Goal: Task Accomplishment & Management: Use online tool/utility

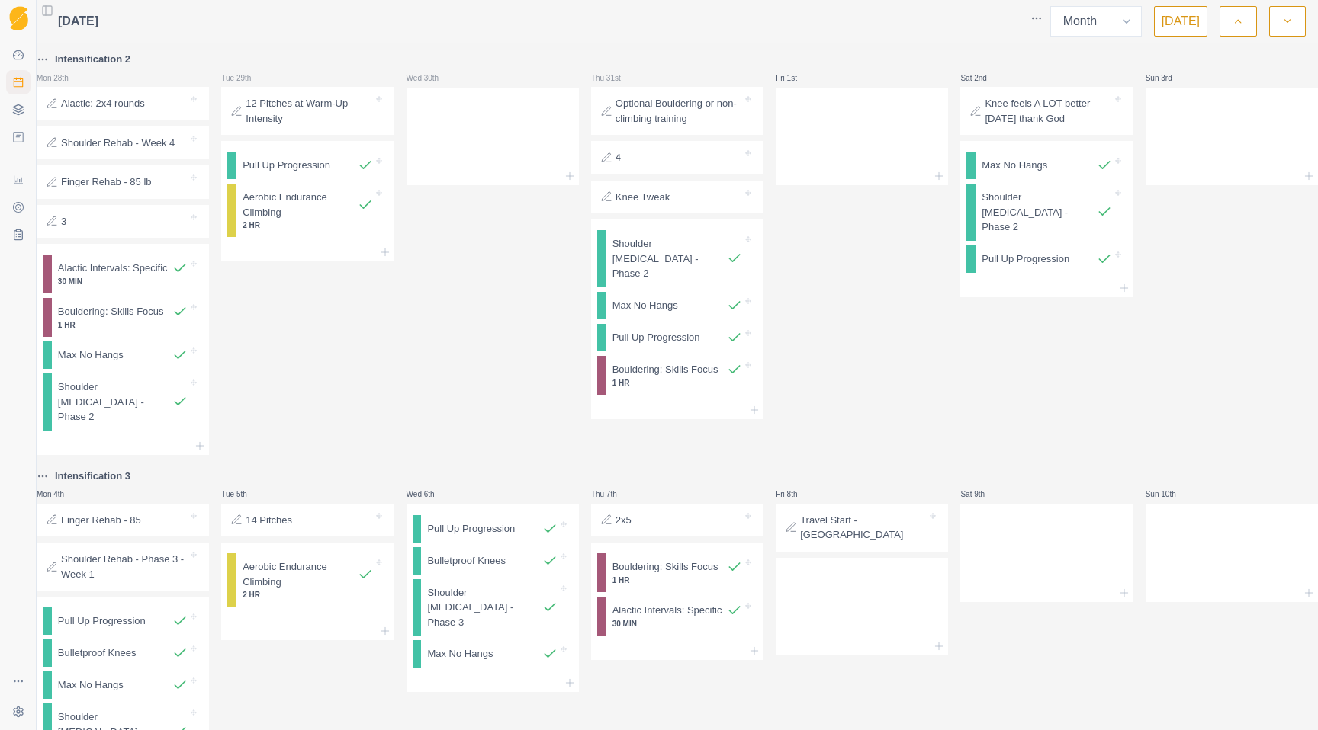
select select "month"
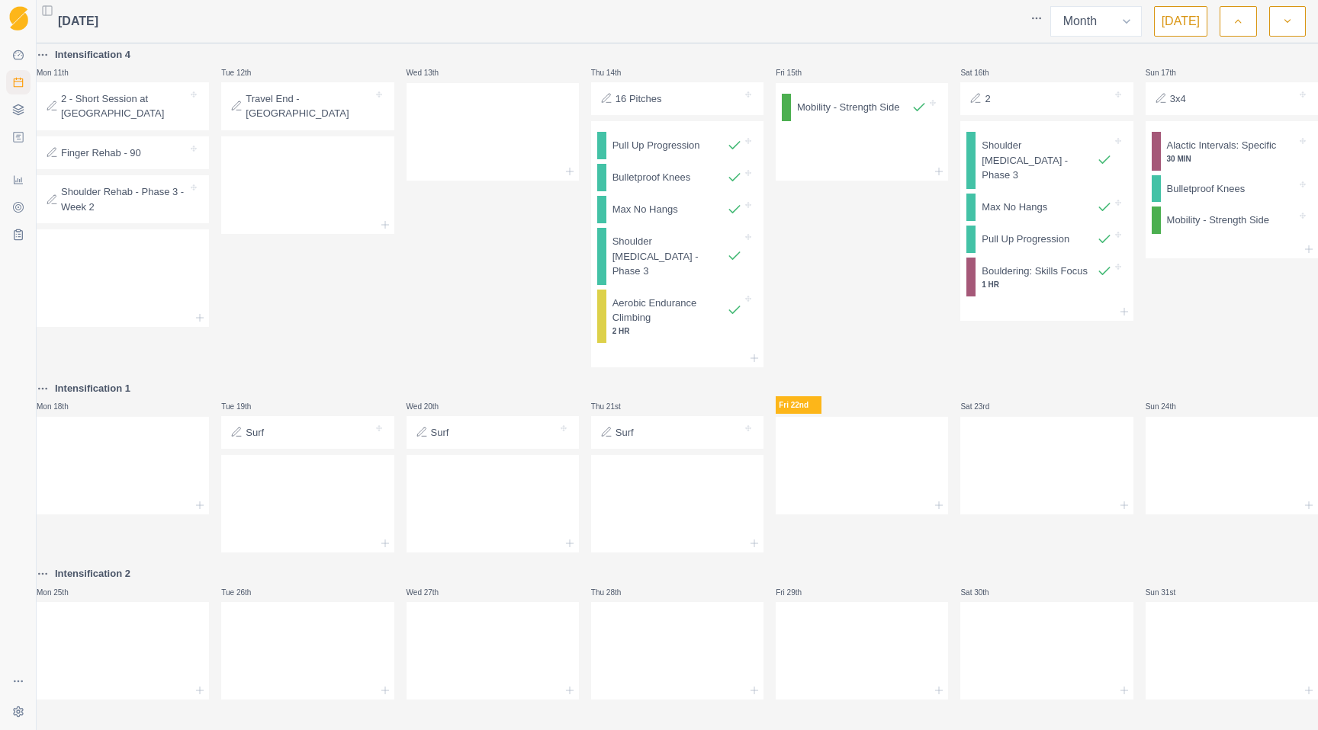
scroll to position [766, 0]
click at [516, 618] on div at bounding box center [492, 648] width 172 height 67
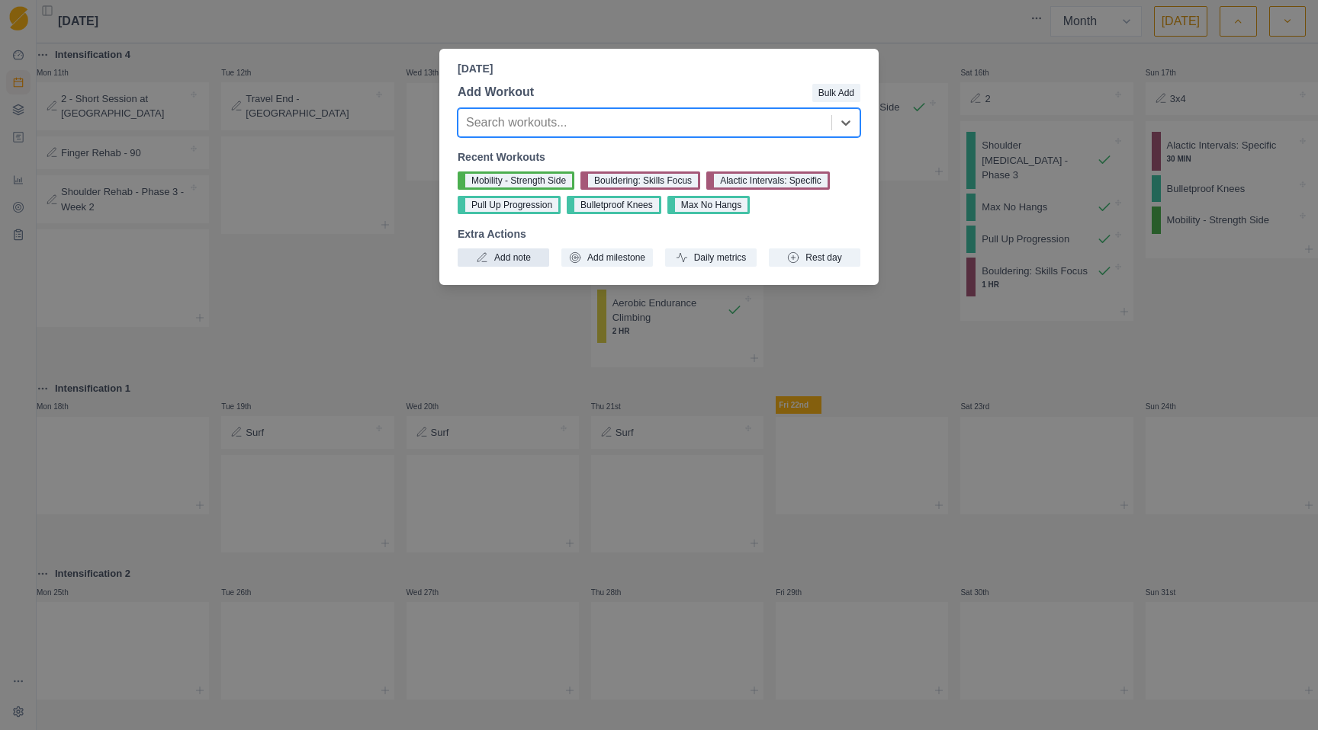
click at [502, 255] on button "Add note" at bounding box center [502, 258] width 91 height 18
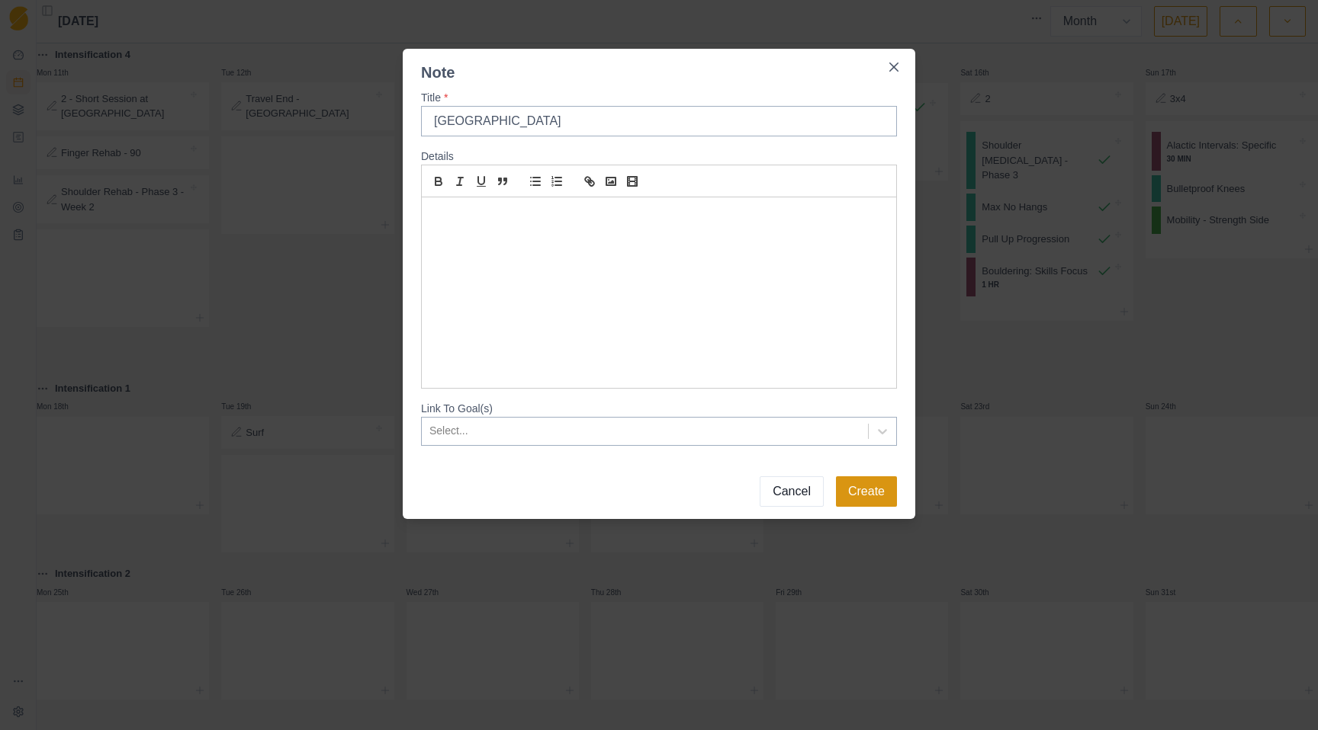
type input "[GEOGRAPHIC_DATA]"
click at [872, 495] on button "Create" at bounding box center [866, 492] width 61 height 30
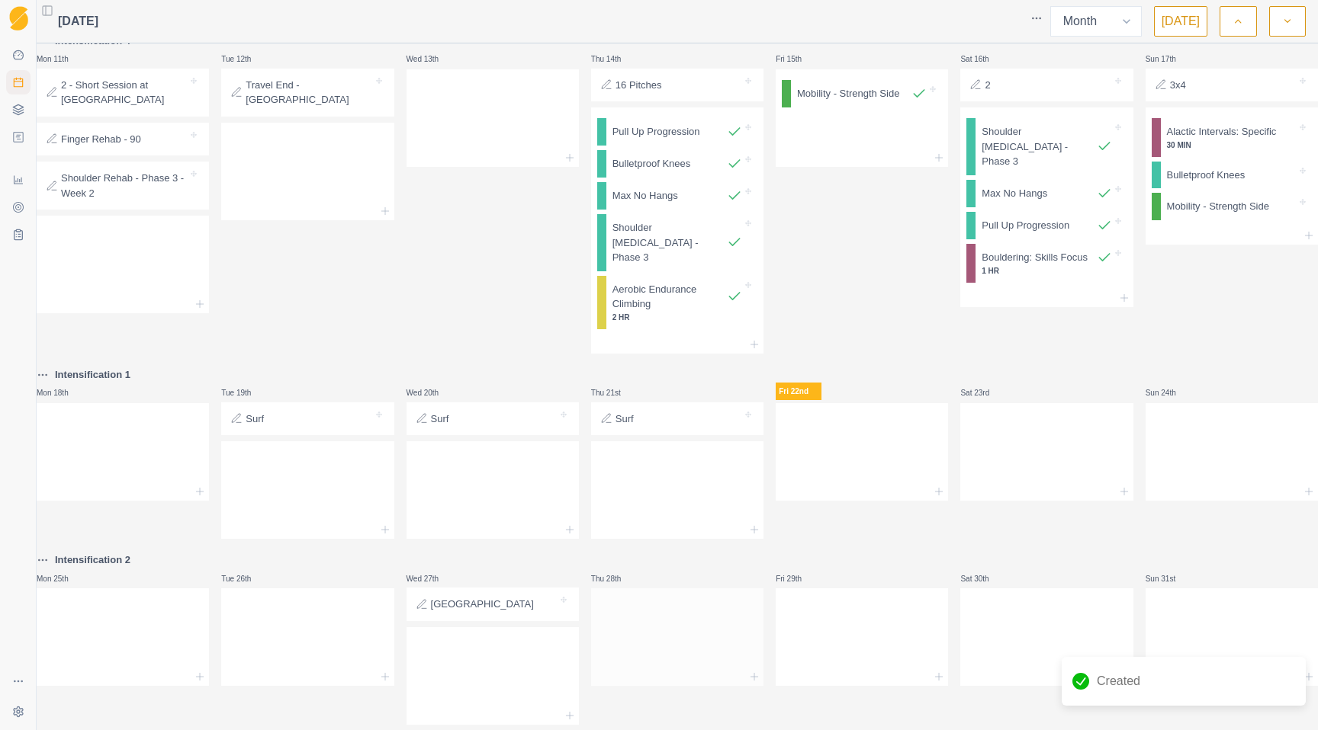
click at [635, 603] on div at bounding box center [677, 634] width 172 height 67
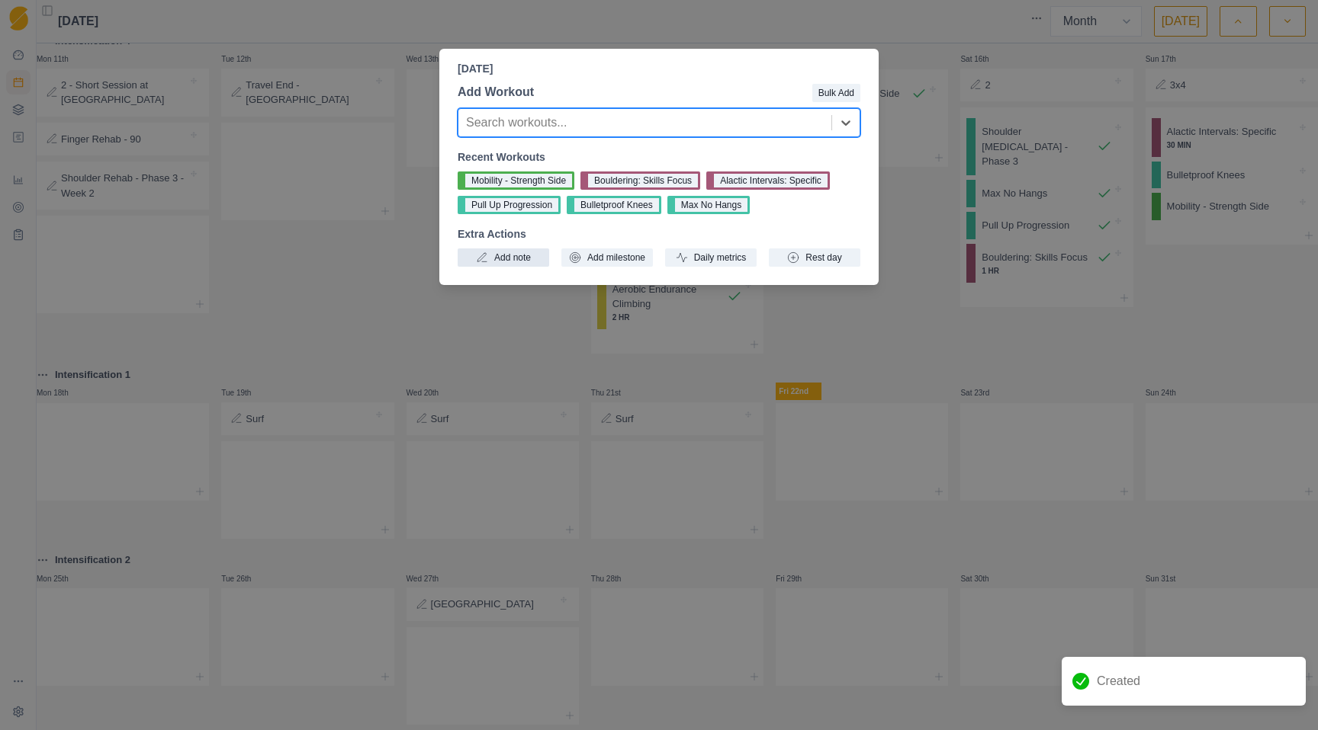
click at [515, 262] on button "Add note" at bounding box center [502, 258] width 91 height 18
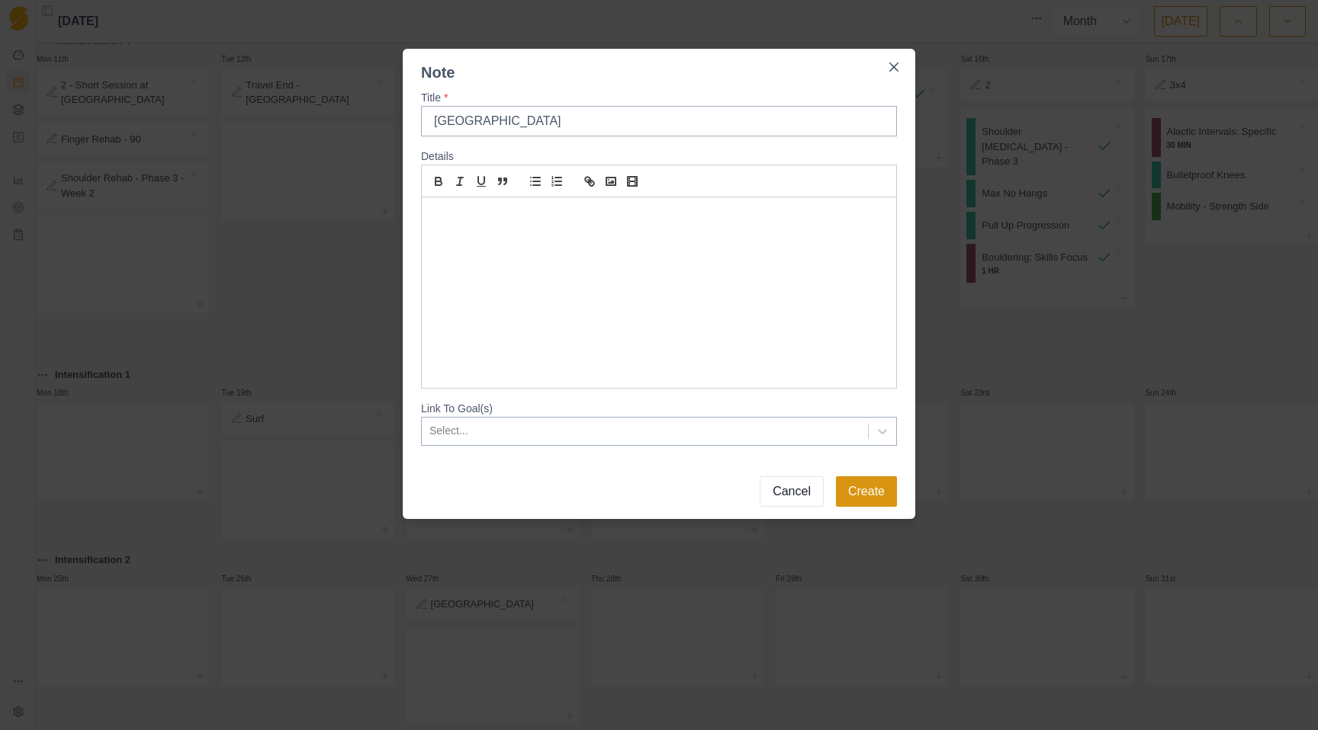
type input "[GEOGRAPHIC_DATA]"
click at [869, 493] on button "Create" at bounding box center [866, 492] width 61 height 30
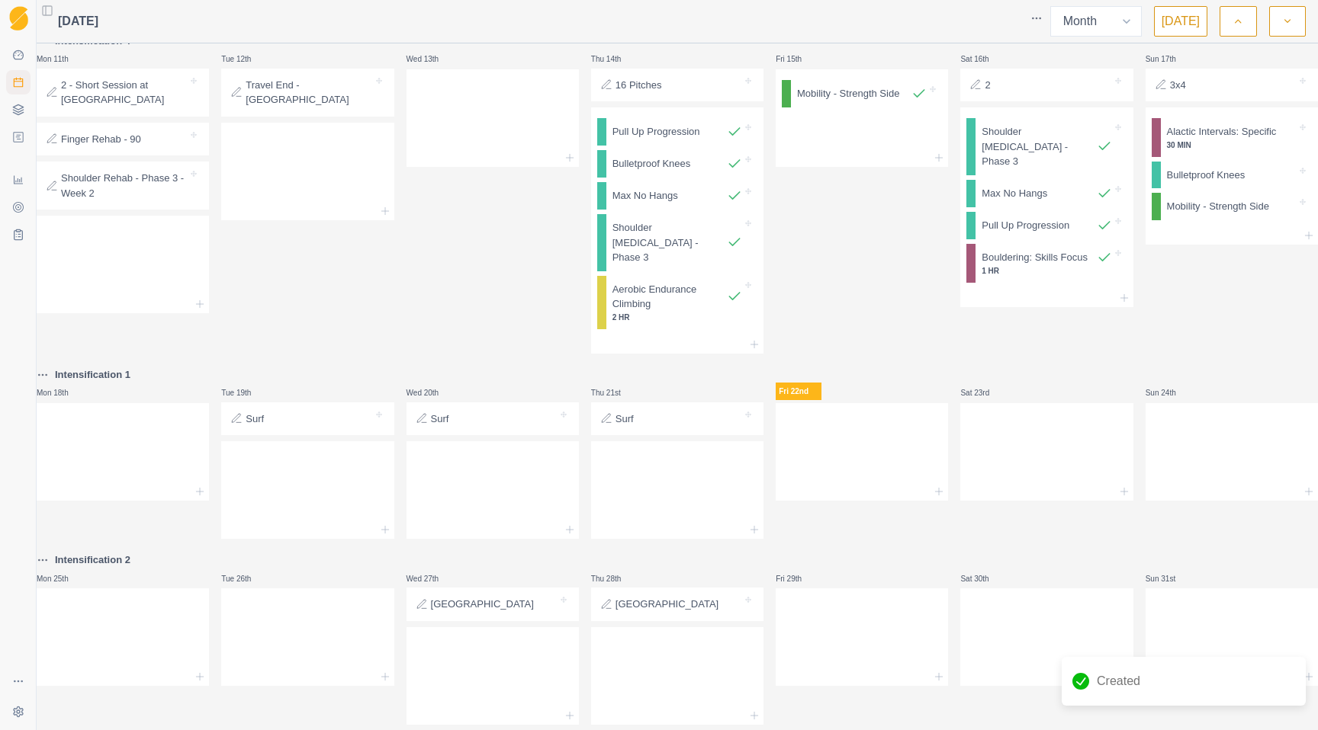
scroll to position [806, 0]
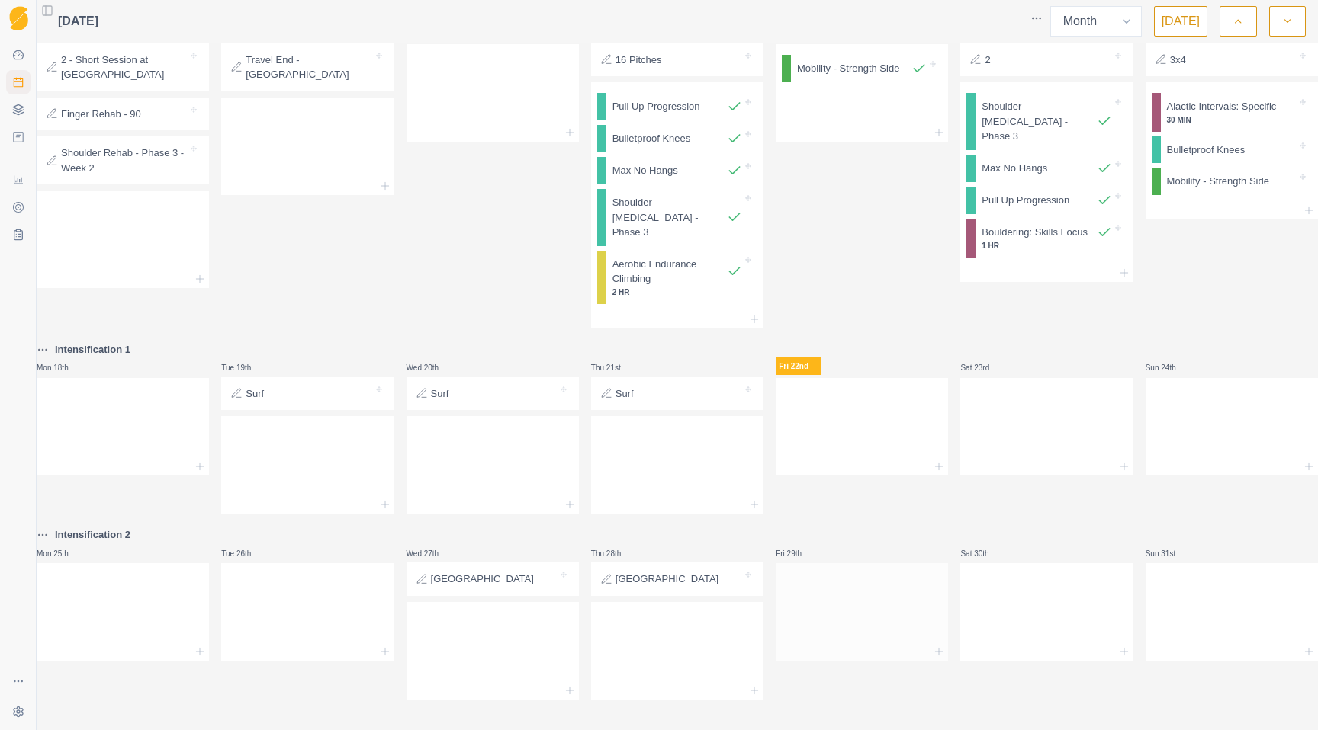
click at [825, 576] on div at bounding box center [861, 609] width 172 height 67
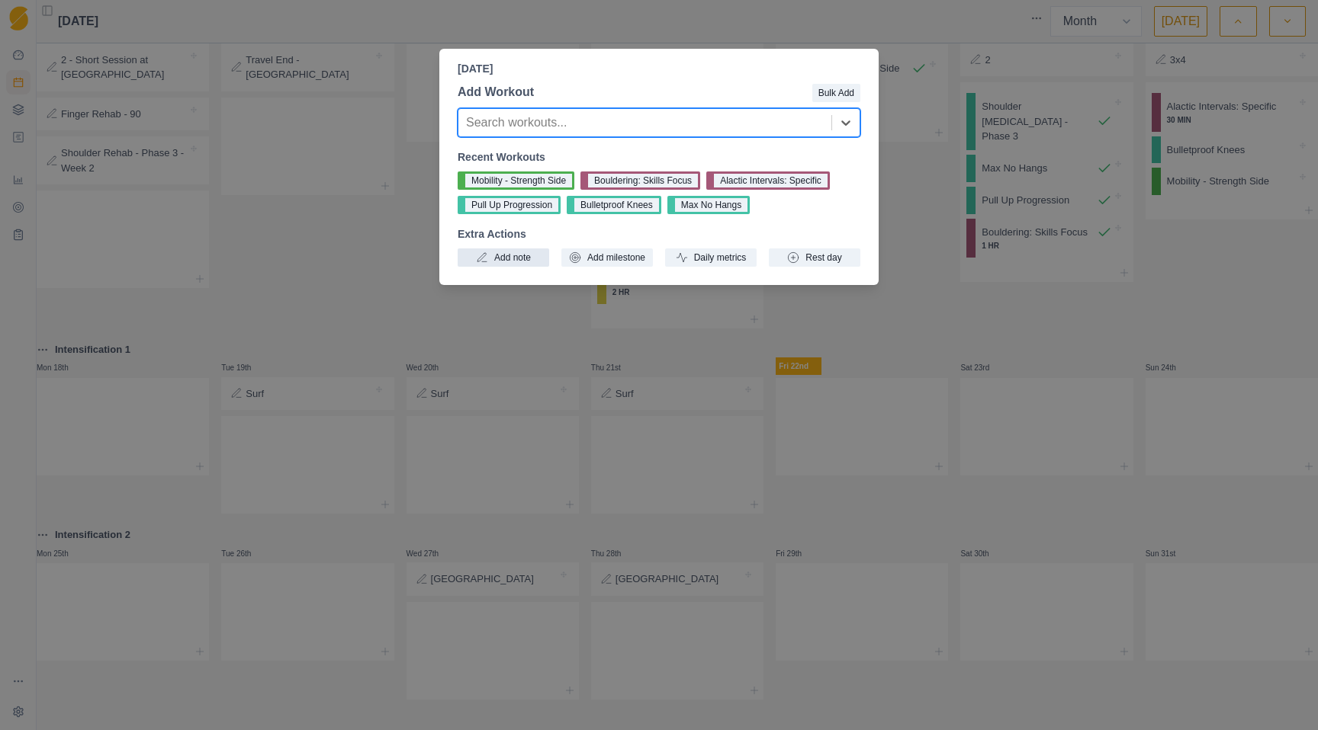
click at [532, 255] on button "Add note" at bounding box center [502, 258] width 91 height 18
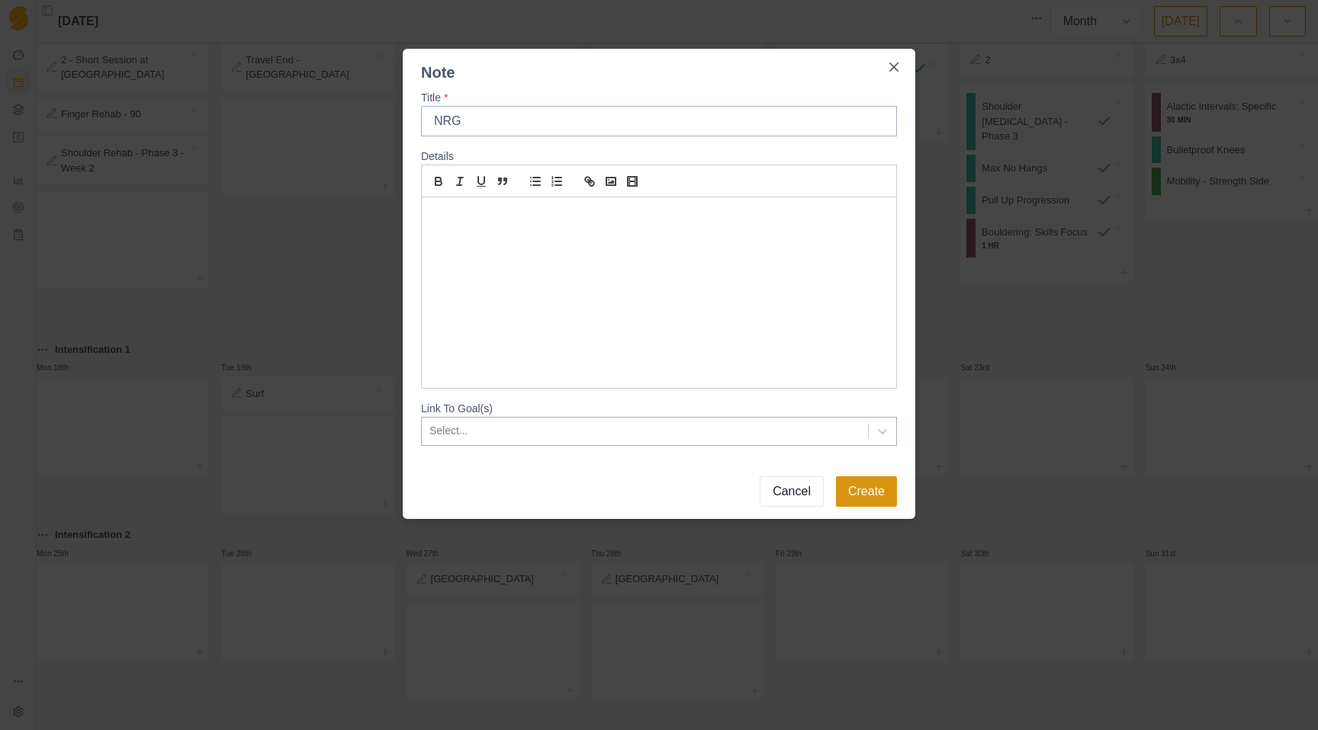
type input "NRG"
click at [854, 506] on button "Create" at bounding box center [866, 492] width 61 height 30
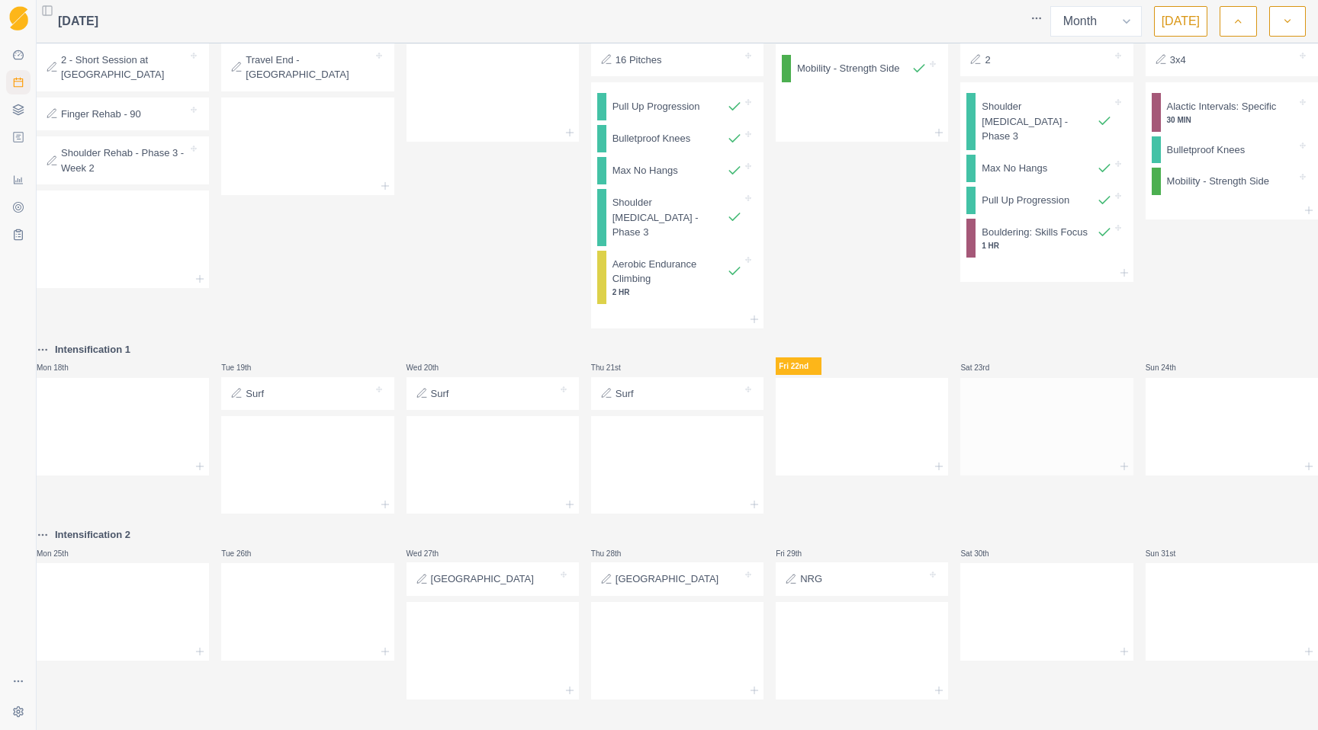
click at [984, 417] on div at bounding box center [1046, 423] width 172 height 67
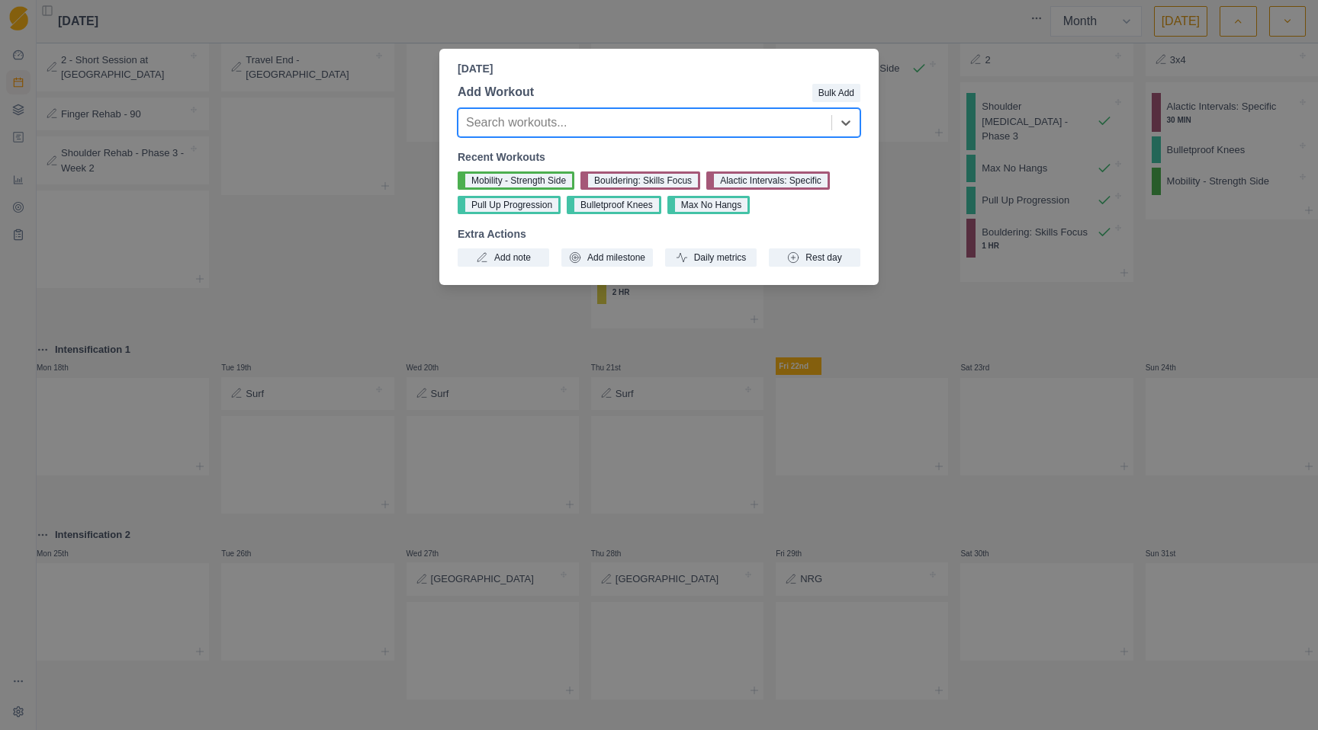
click at [856, 377] on div "[DATE] Add Workout Bulk Add Search workouts... Recent Workouts Mobility - Stren…" at bounding box center [659, 365] width 1318 height 730
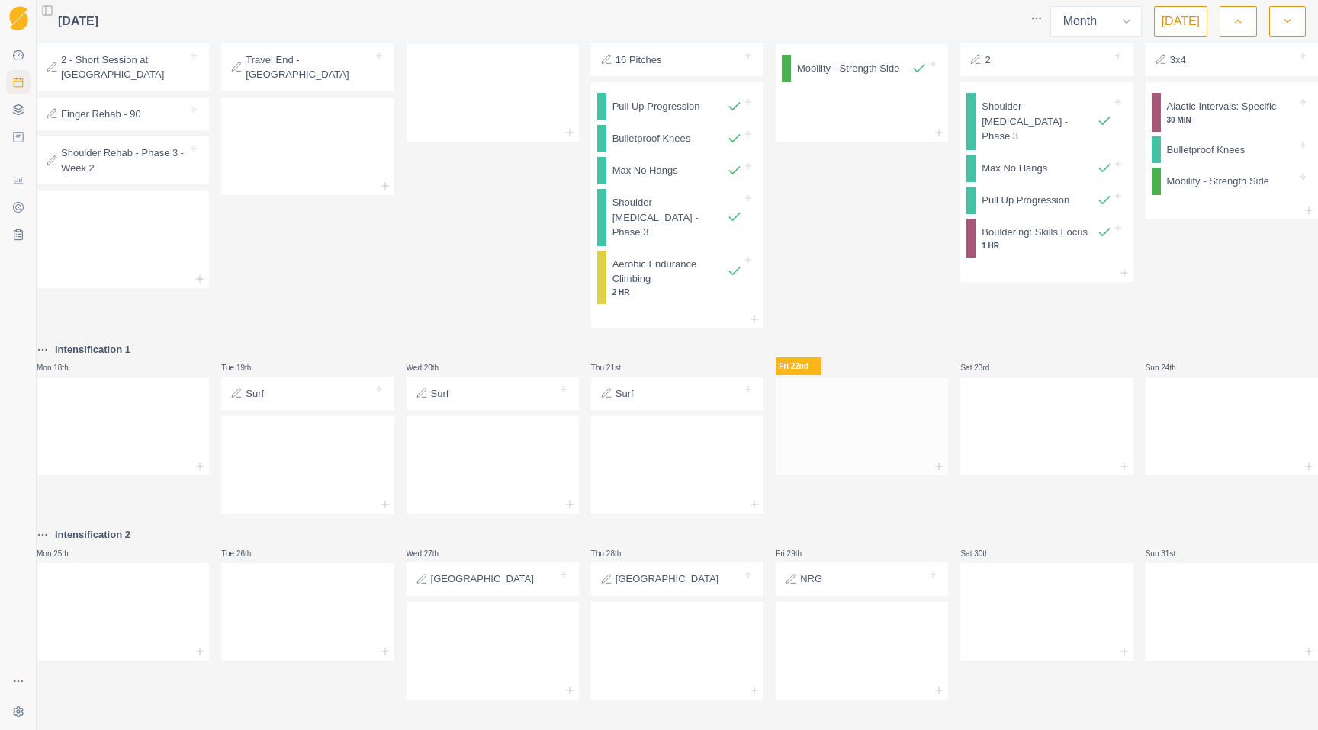
click at [845, 395] on div at bounding box center [861, 423] width 172 height 67
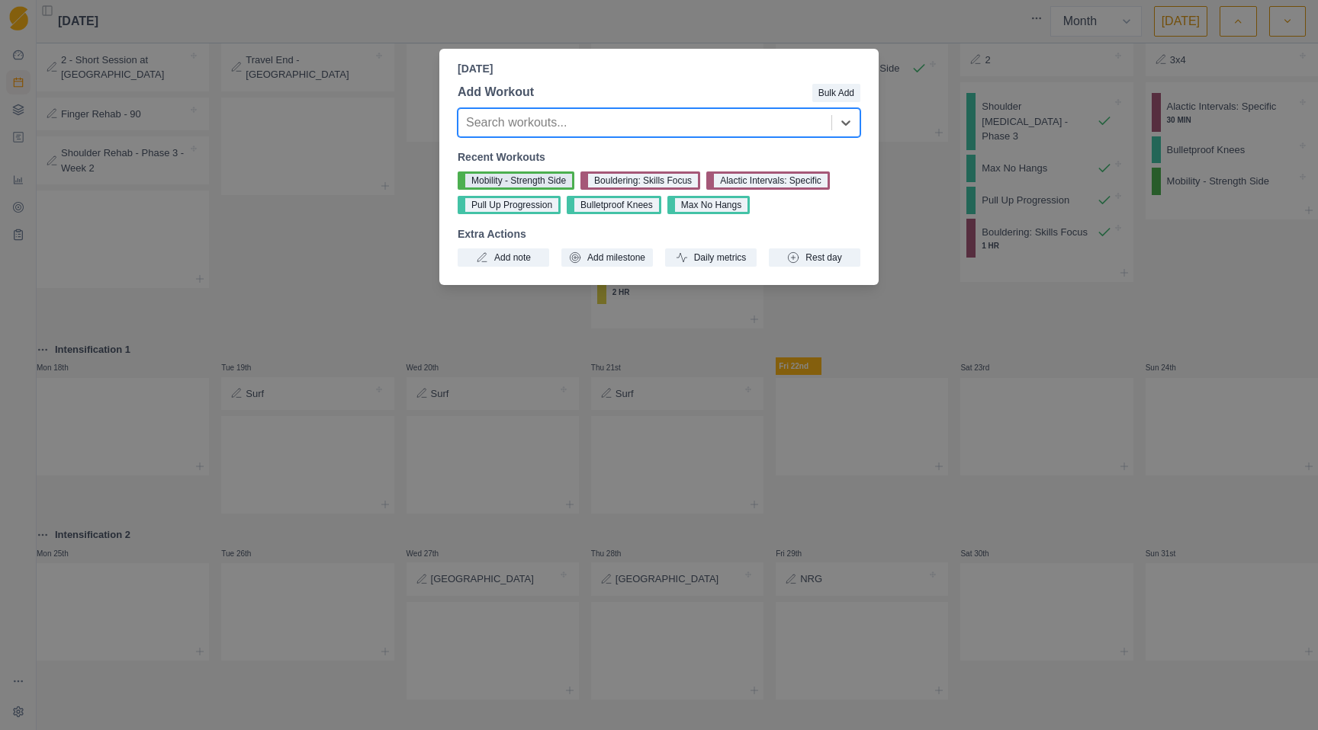
click at [510, 178] on button "Mobility - Strength Side" at bounding box center [515, 181] width 117 height 18
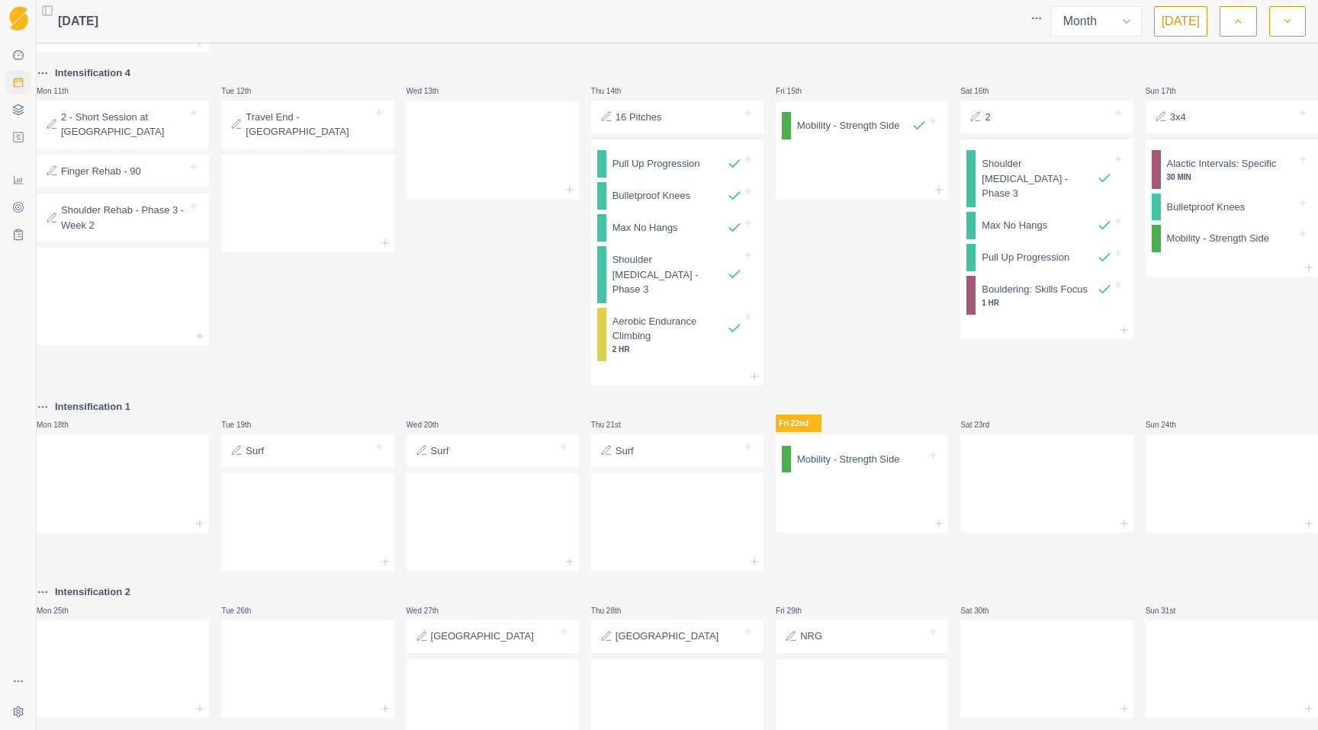
scroll to position [736, 0]
click at [994, 467] on div at bounding box center [1046, 478] width 172 height 67
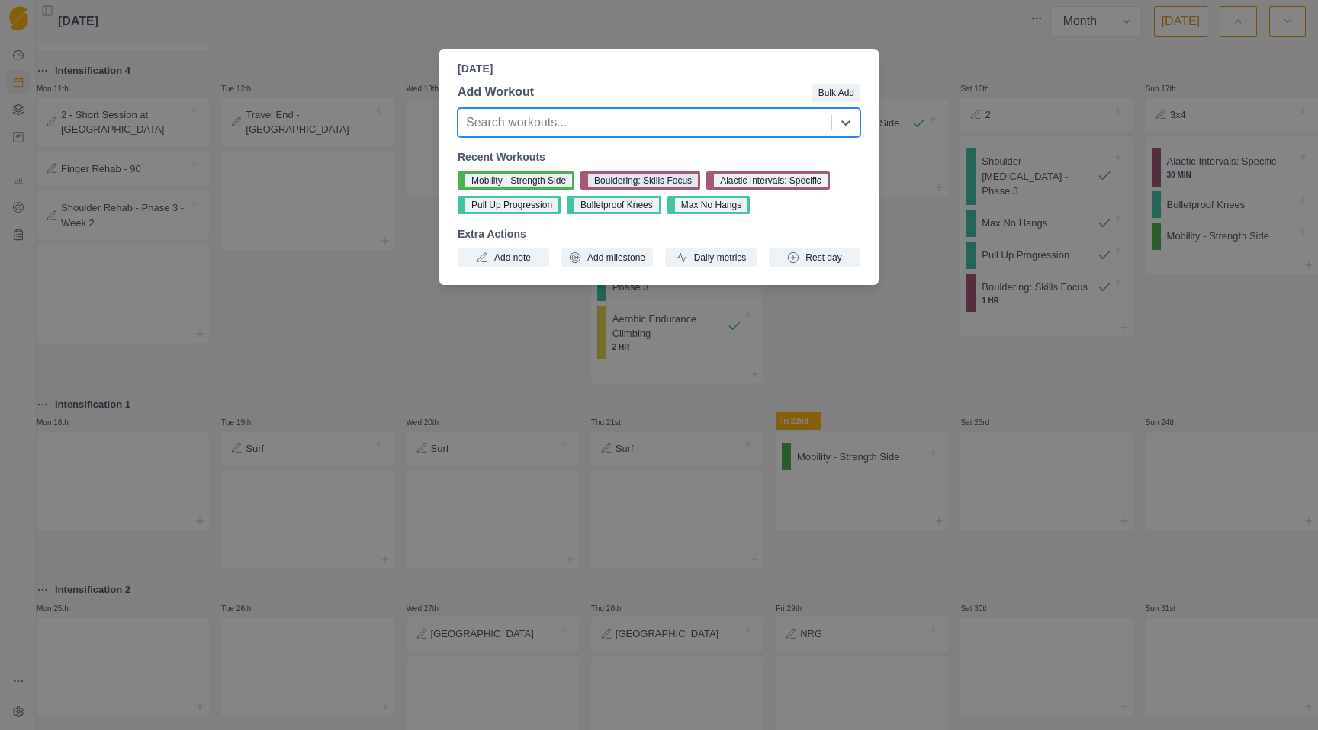
click at [676, 178] on button "Bouldering: Skills Focus" at bounding box center [640, 181] width 120 height 18
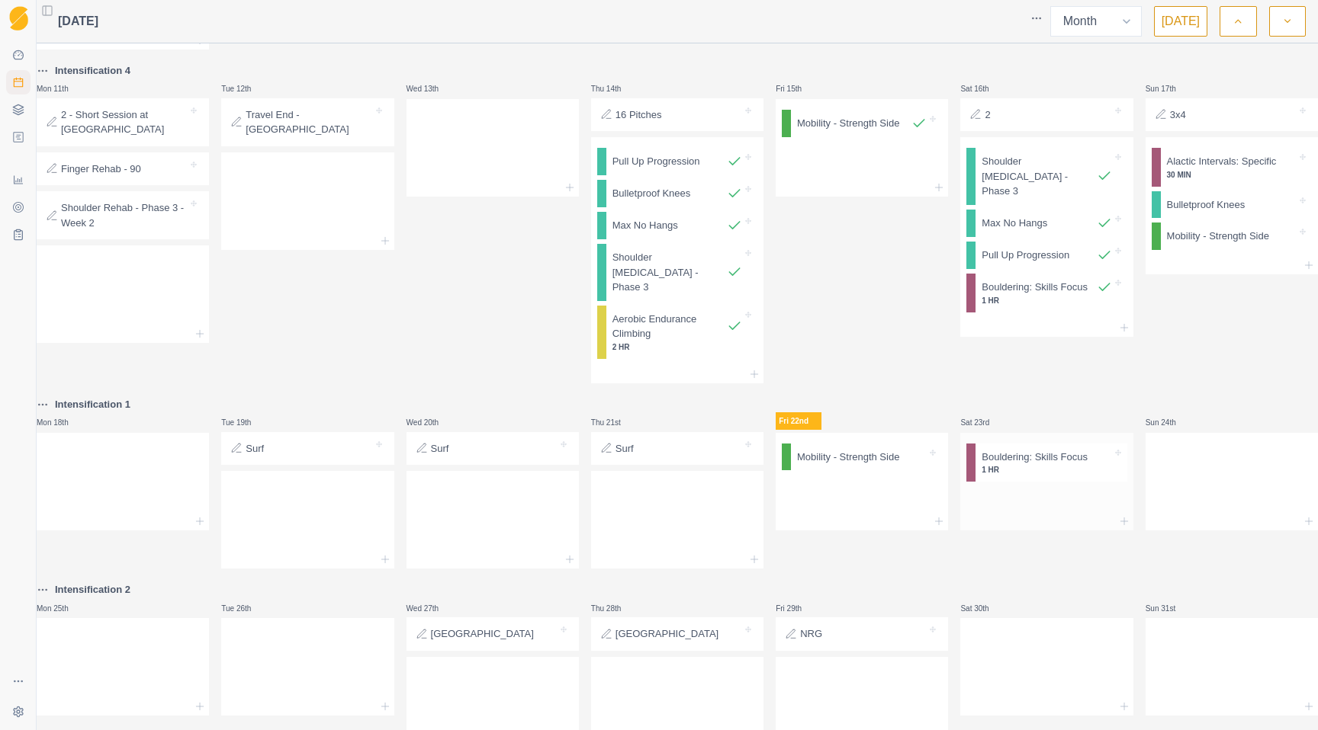
click at [994, 507] on div at bounding box center [1046, 500] width 172 height 24
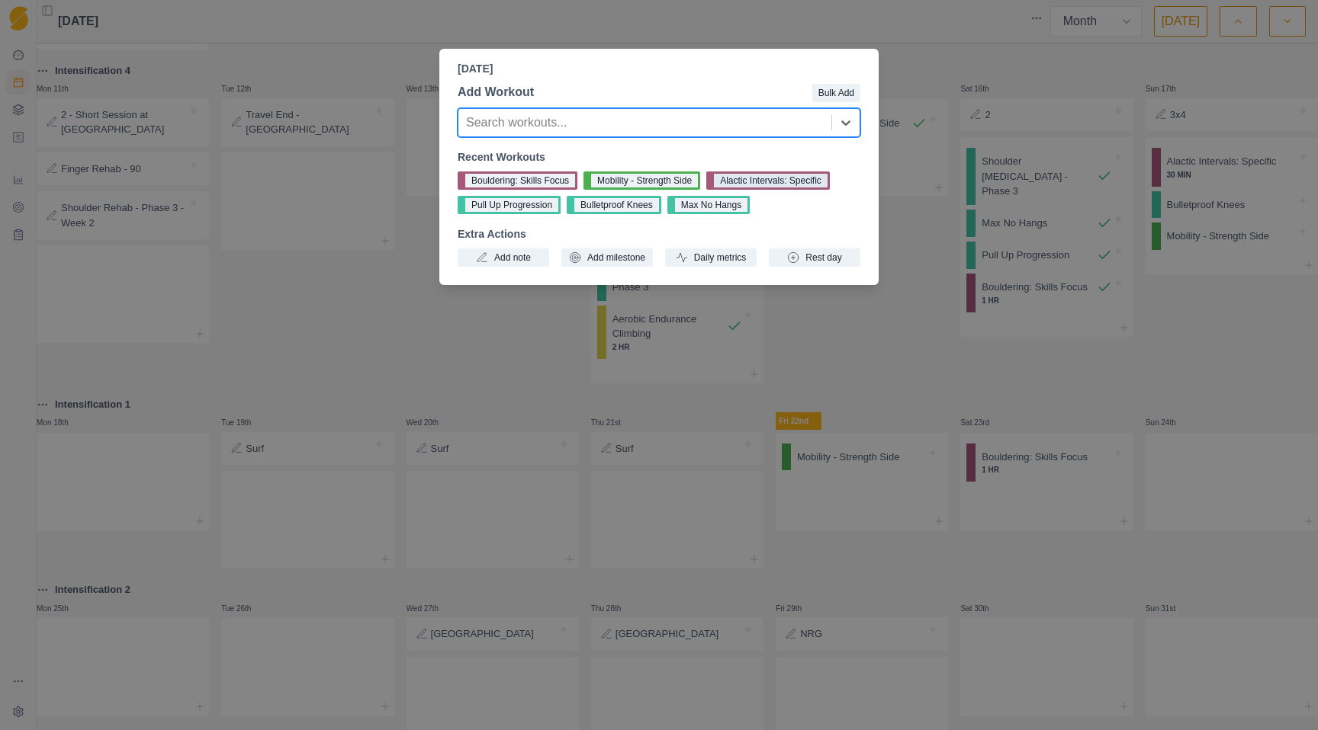
click at [762, 178] on button "Alactic Intervals: Specific" at bounding box center [768, 181] width 124 height 18
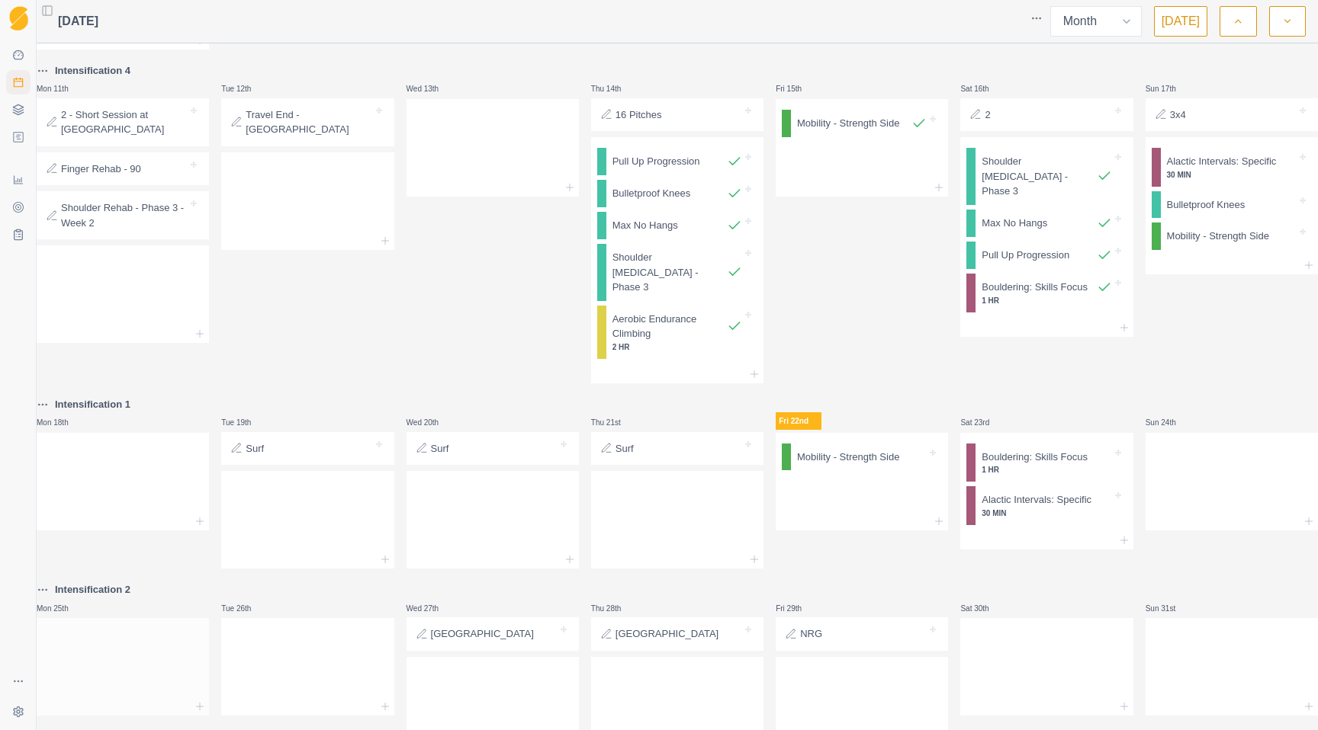
click at [160, 680] on div at bounding box center [123, 664] width 172 height 67
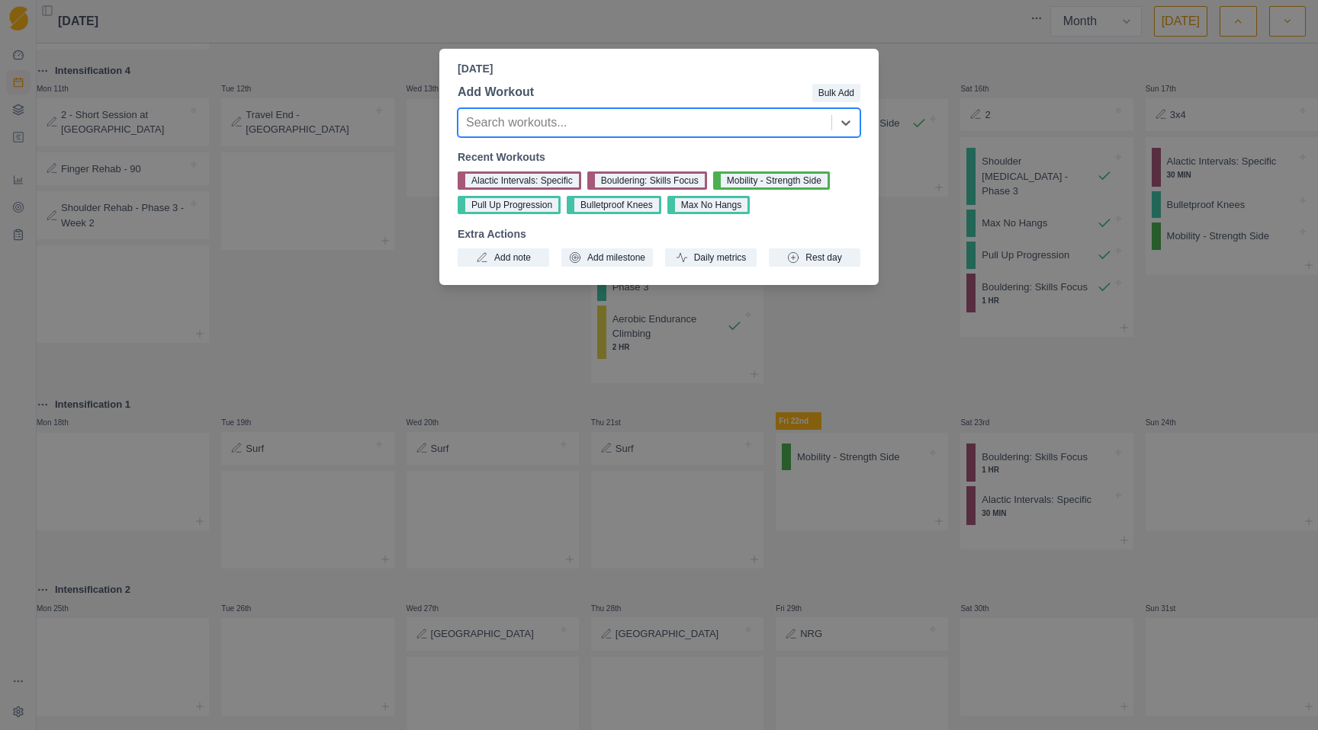
click at [599, 124] on div at bounding box center [645, 122] width 358 height 21
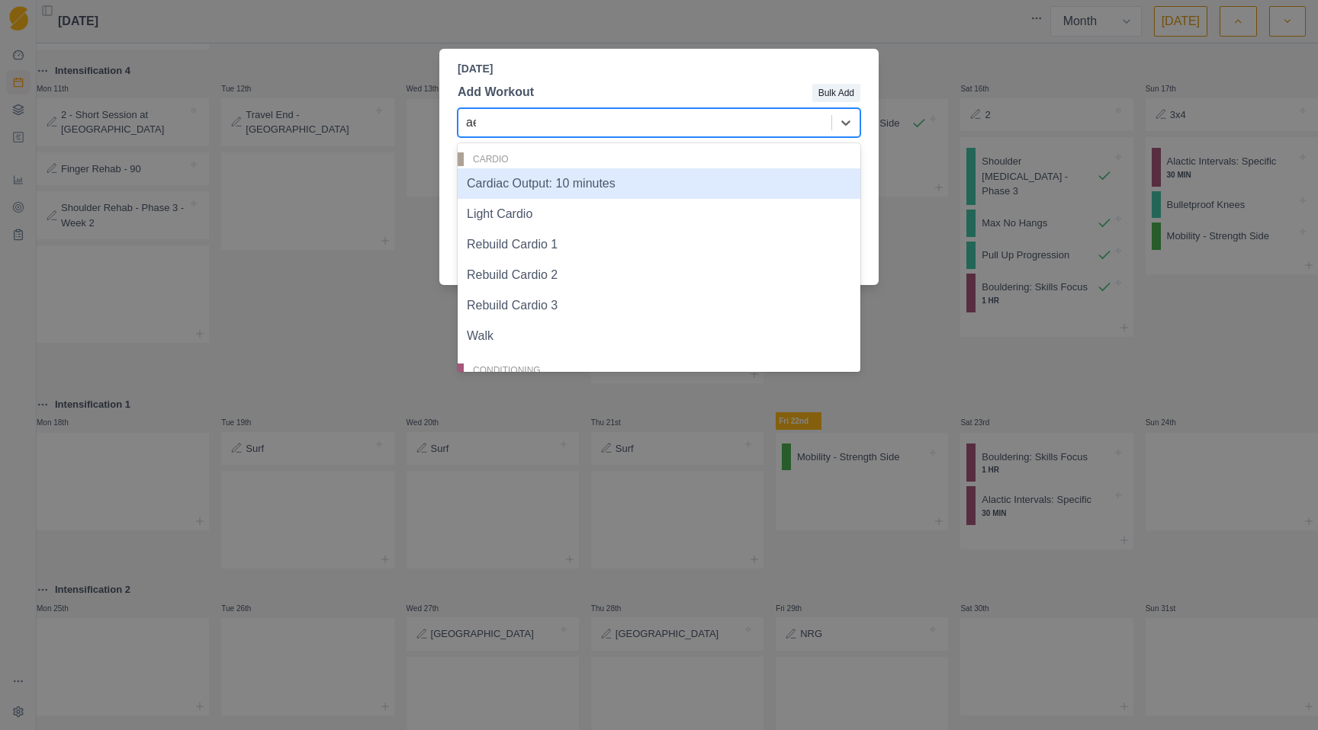
type input "aer"
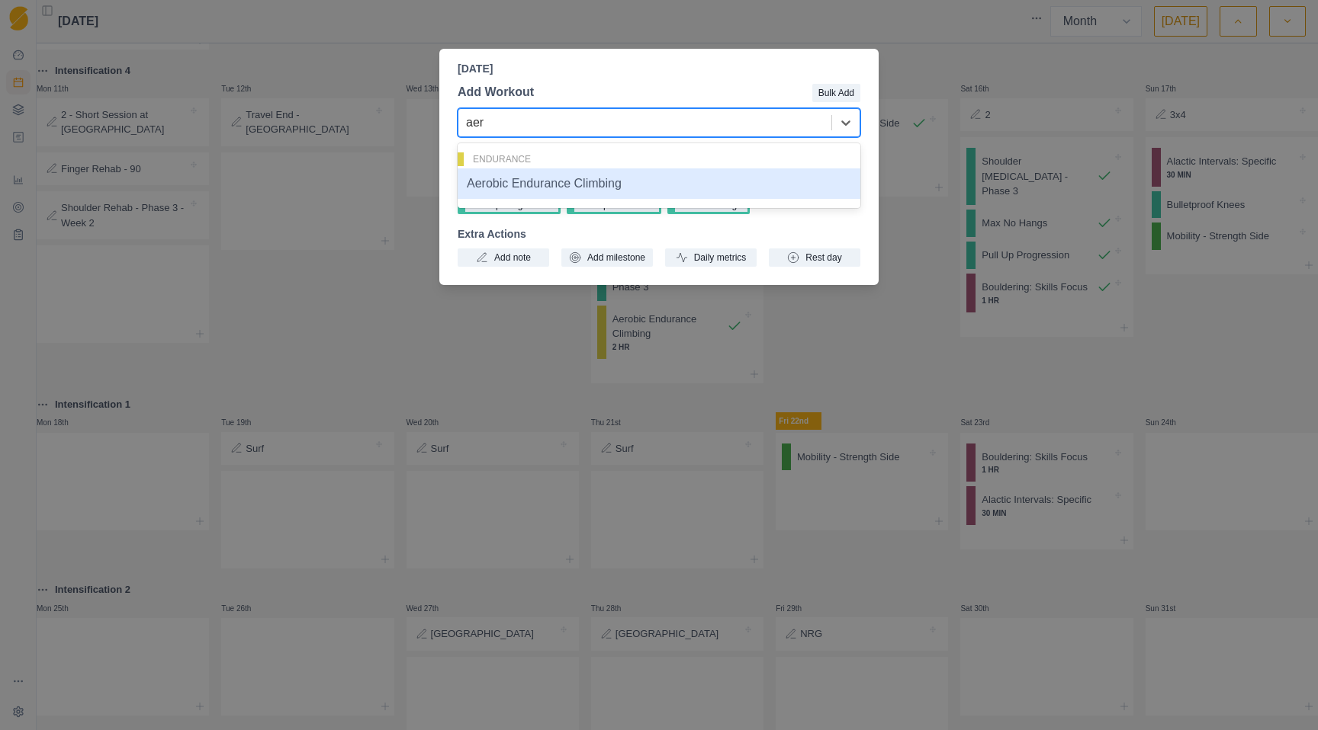
click at [564, 188] on div "Aerobic Endurance Climbing" at bounding box center [658, 184] width 403 height 30
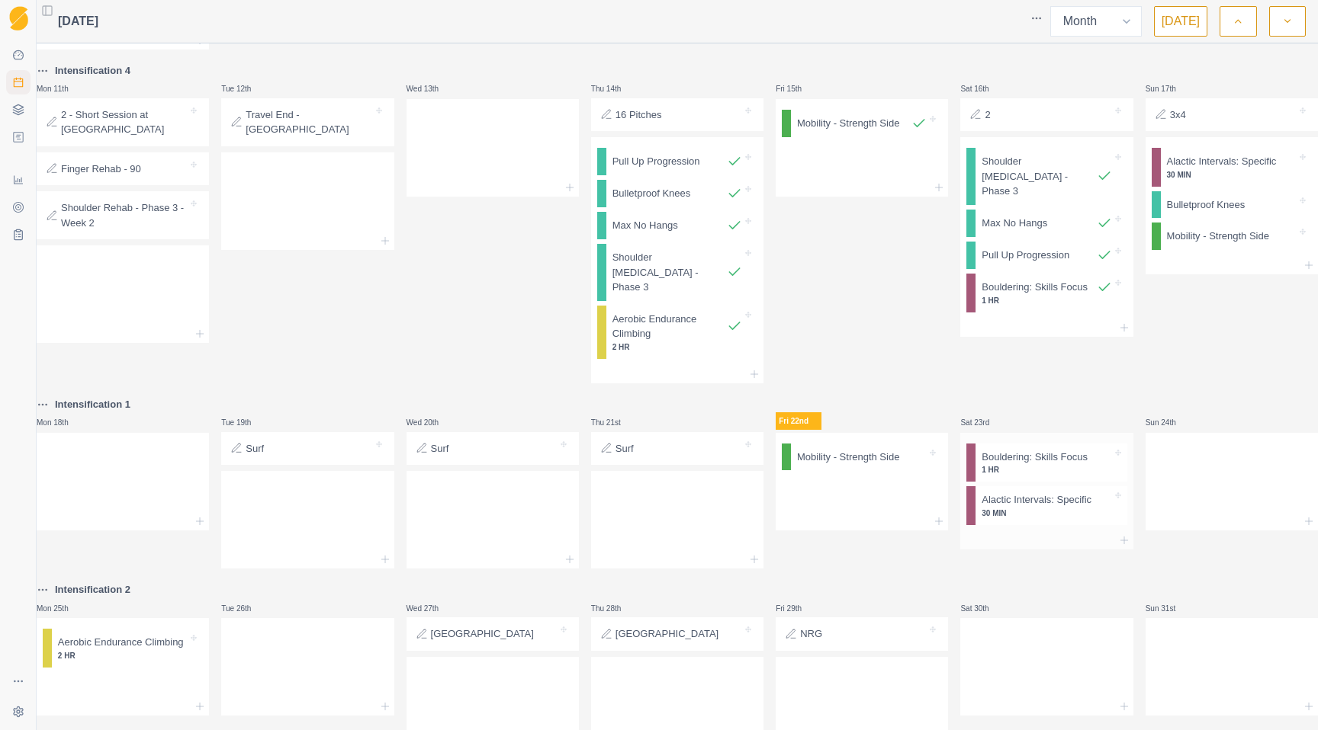
click at [1068, 546] on div at bounding box center [1046, 540] width 172 height 18
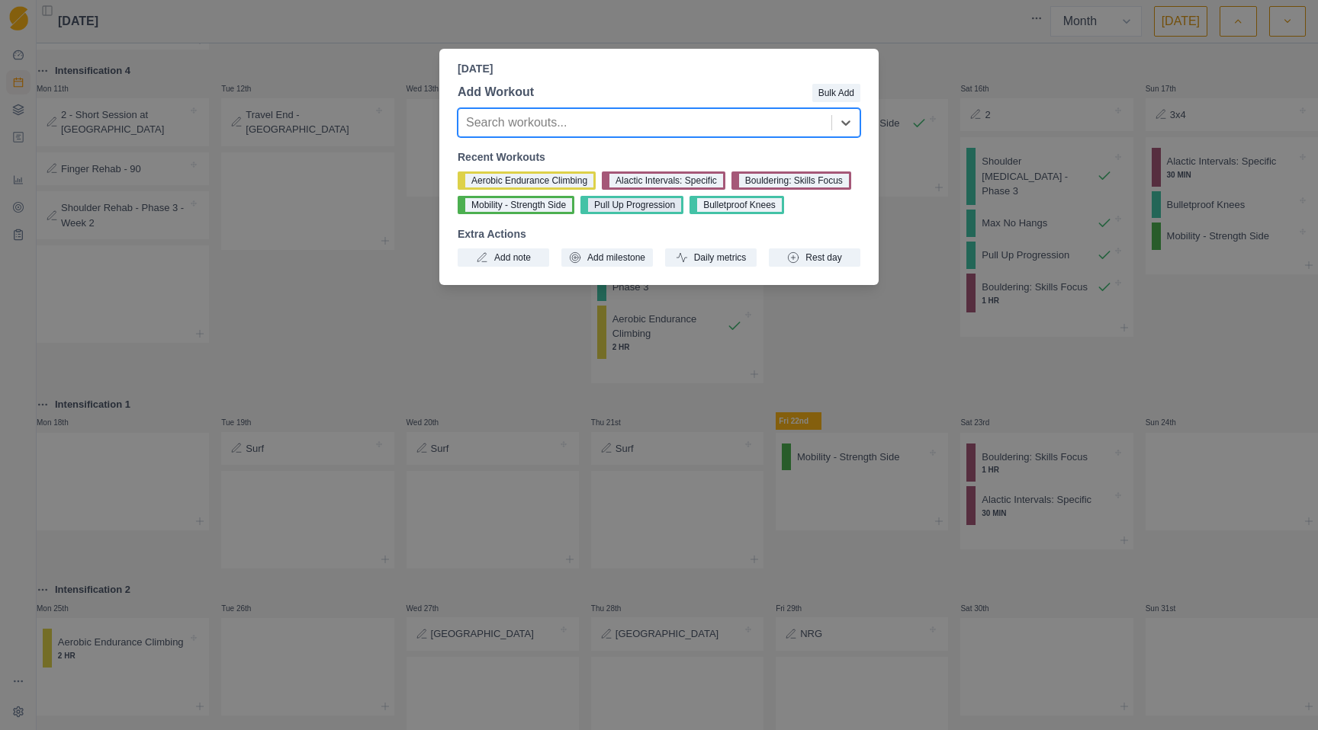
click at [683, 204] on button "Pull Up Progression" at bounding box center [631, 205] width 103 height 18
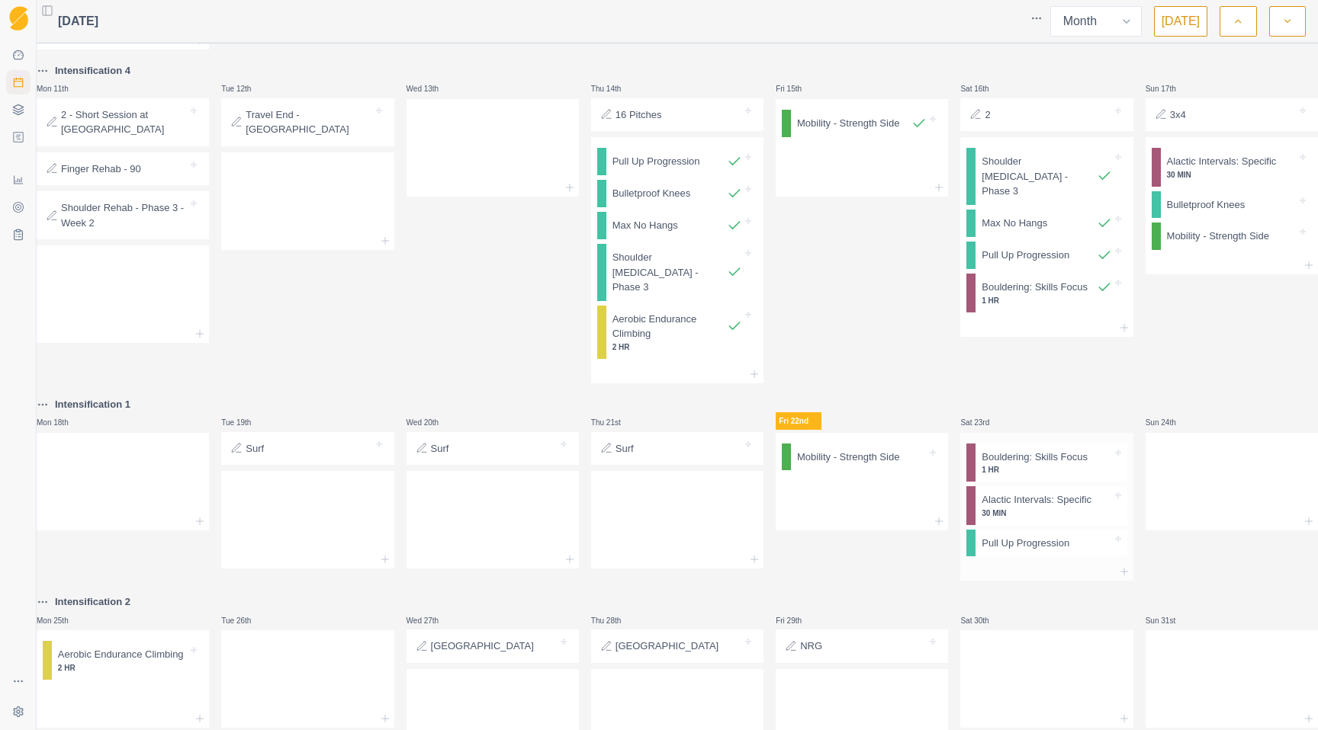
click at [1010, 581] on div at bounding box center [1046, 572] width 172 height 18
